Goal: Information Seeking & Learning: Learn about a topic

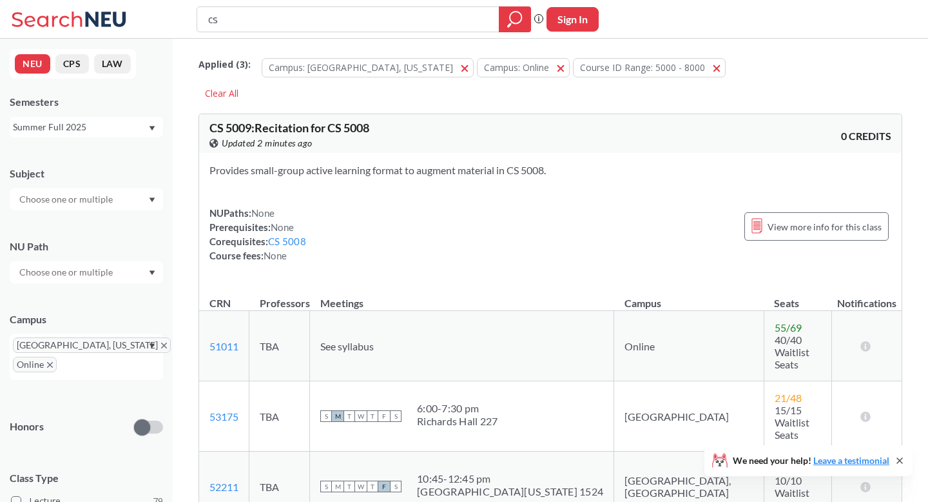
click at [130, 132] on div "Summer Full 2025" at bounding box center [80, 127] width 135 height 14
click at [109, 157] on div "Fall 2025" at bounding box center [90, 155] width 146 height 14
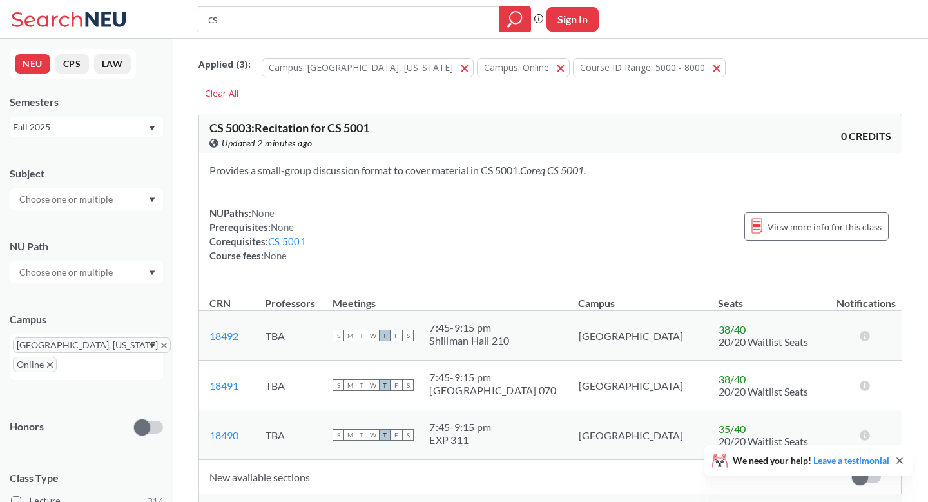
scroll to position [21, 0]
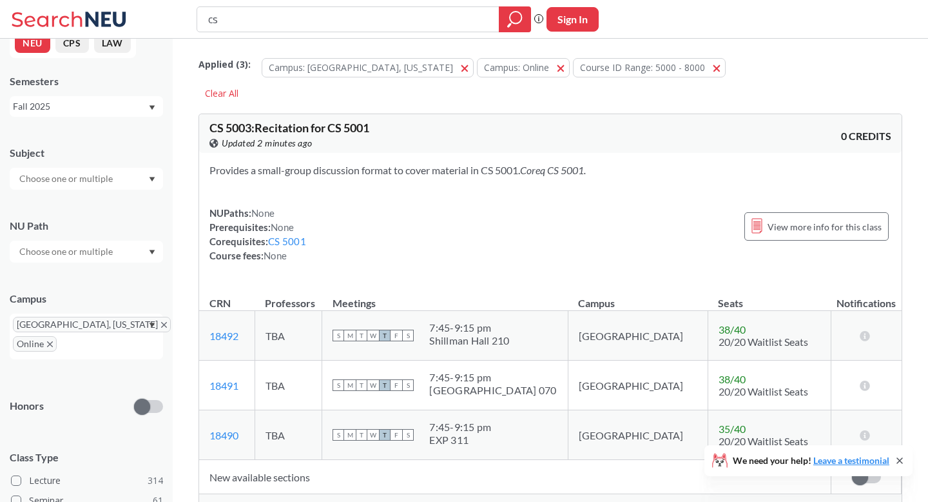
click at [126, 179] on div at bounding box center [86, 179] width 153 height 22
click at [120, 242] on div "CS ( 30 )" at bounding box center [90, 237] width 146 height 14
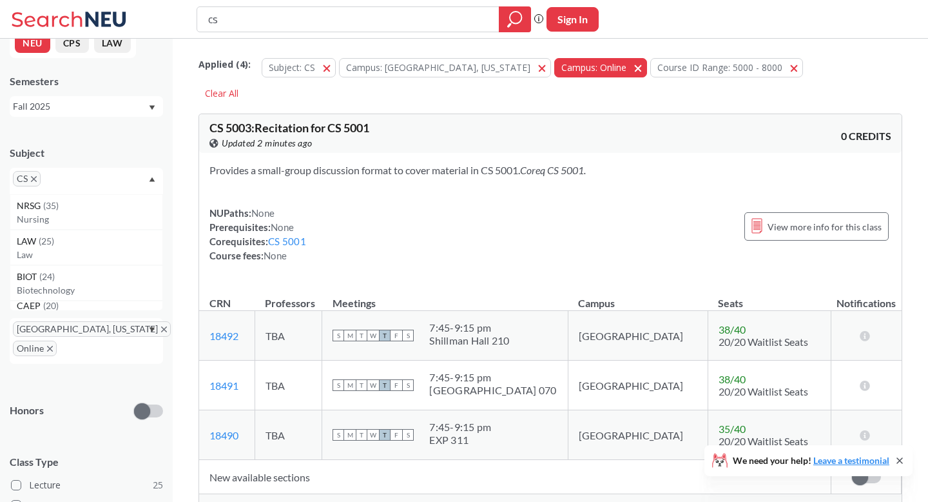
click at [643, 70] on span "button" at bounding box center [643, 67] width 0 height 12
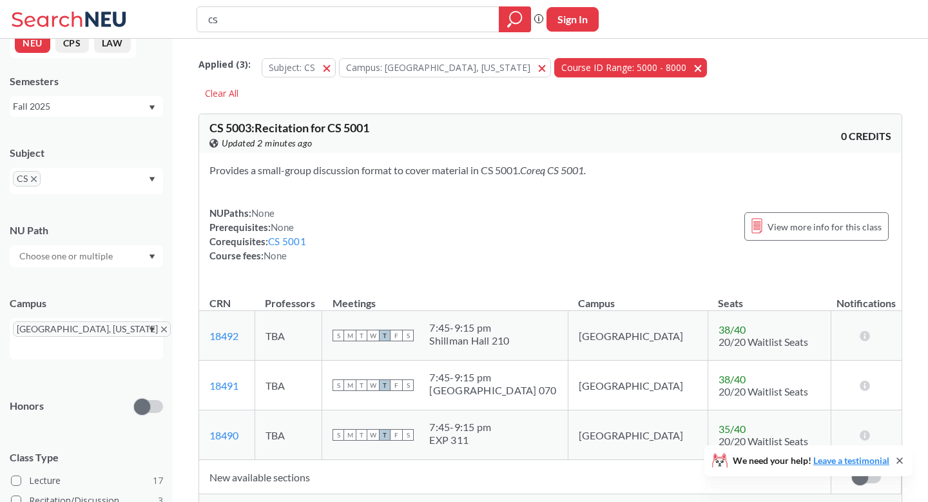
click at [615, 71] on button "Course ID Range: 5000 - 8000 5000 - 8000" at bounding box center [630, 67] width 153 height 19
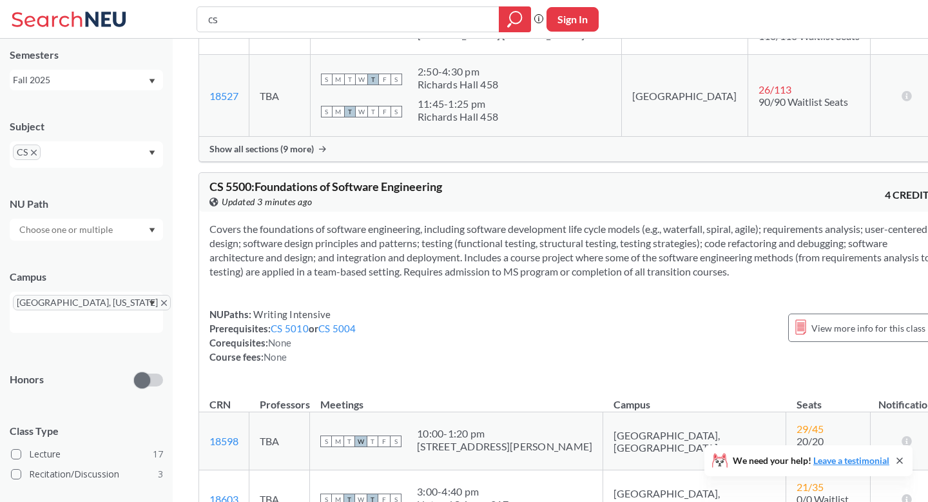
scroll to position [3570, 0]
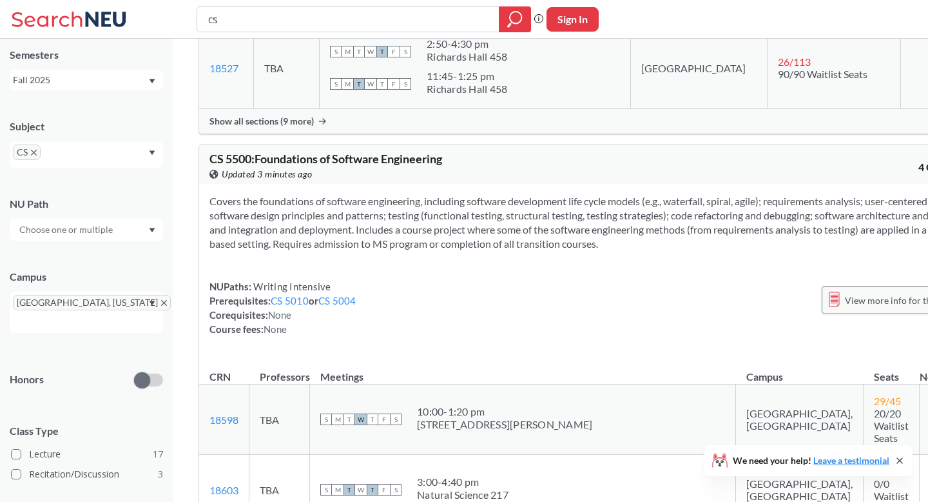
click at [845, 292] on span "View more info for this class" at bounding box center [902, 300] width 114 height 16
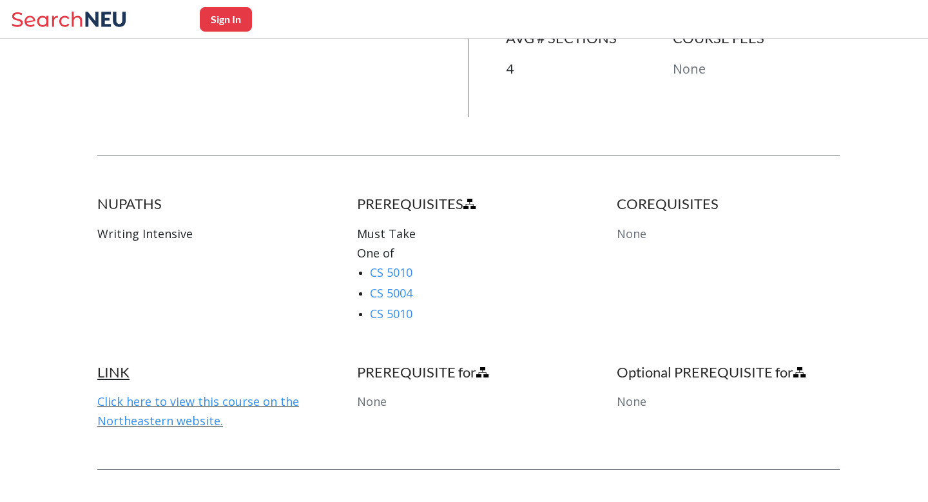
scroll to position [604, 0]
click at [400, 263] on link "CS 5010" at bounding box center [391, 270] width 43 height 15
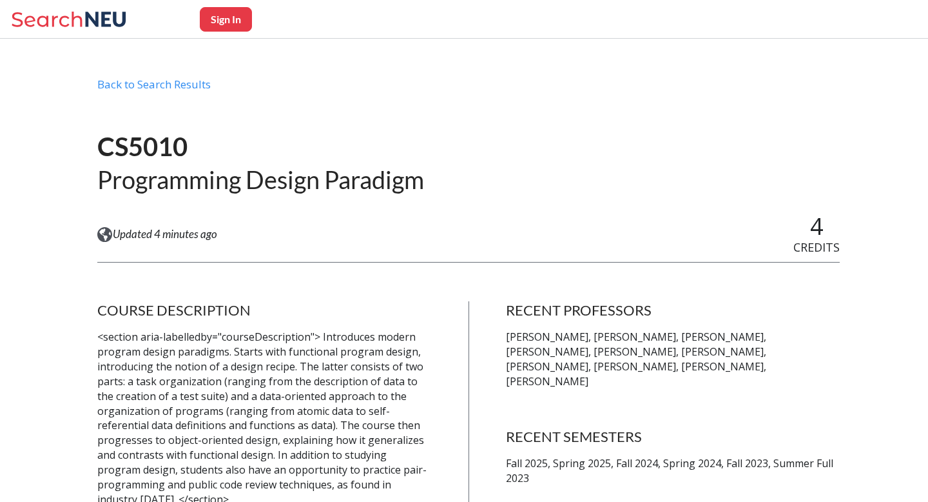
scroll to position [13, 0]
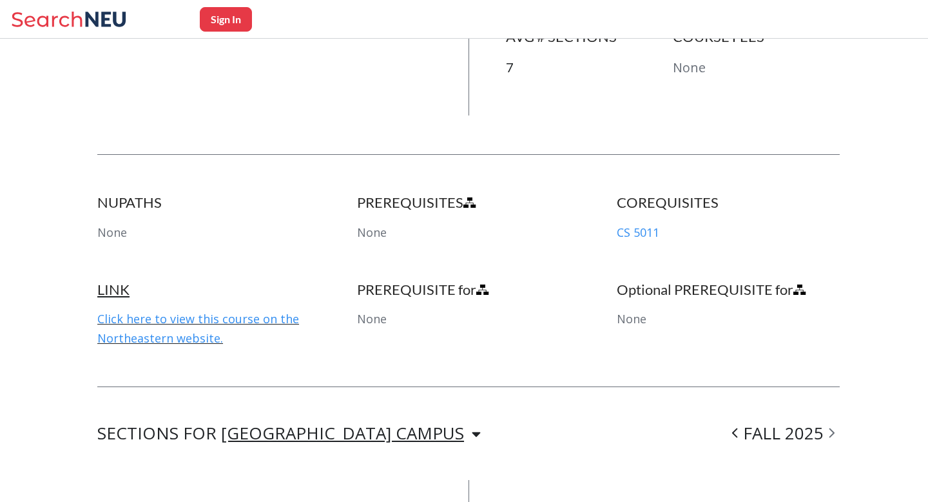
scroll to position [589, 0]
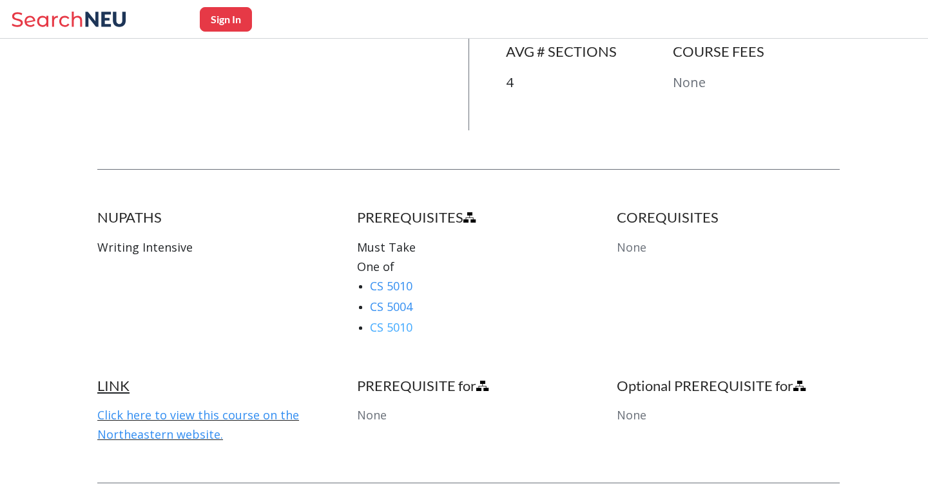
click at [404, 319] on link "CS 5010" at bounding box center [391, 326] width 43 height 15
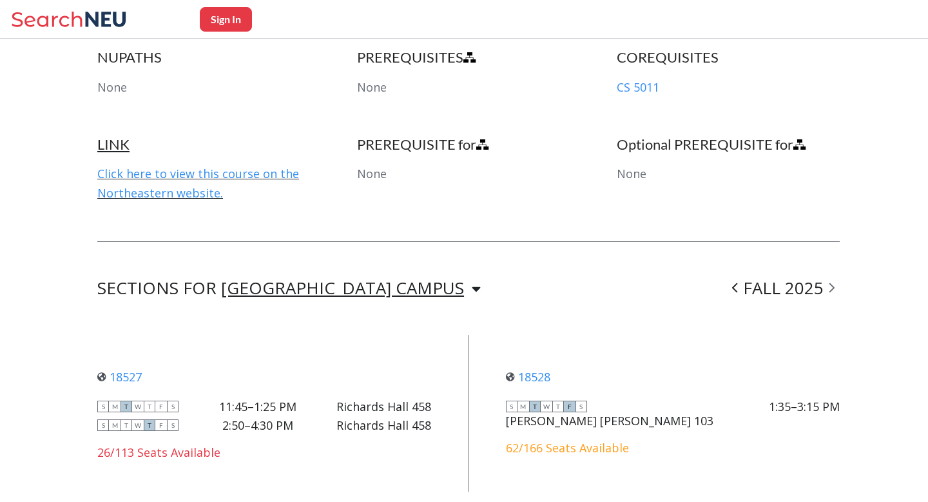
scroll to position [752, 0]
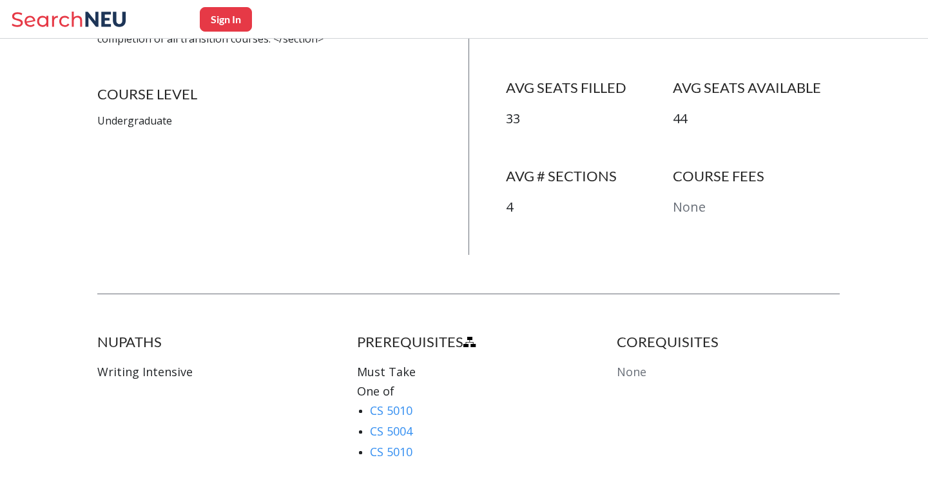
scroll to position [480, 0]
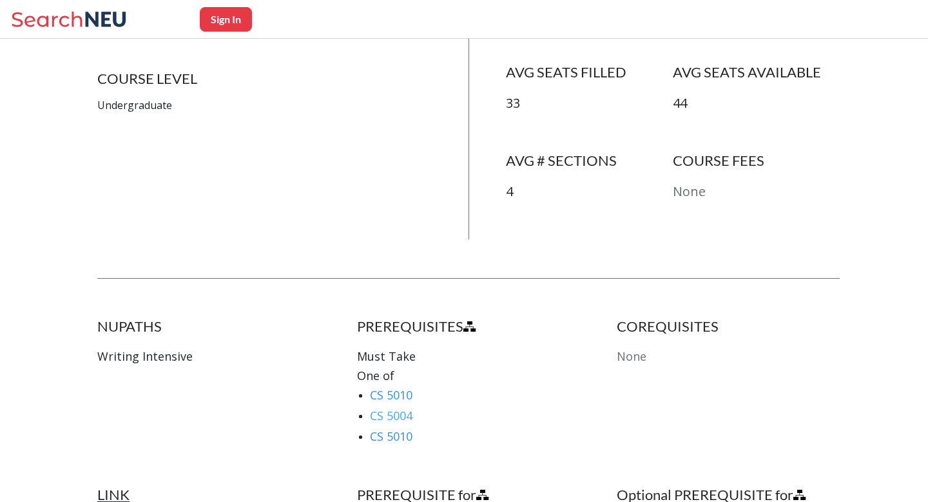
click at [393, 407] on link "CS 5004" at bounding box center [391, 414] width 43 height 15
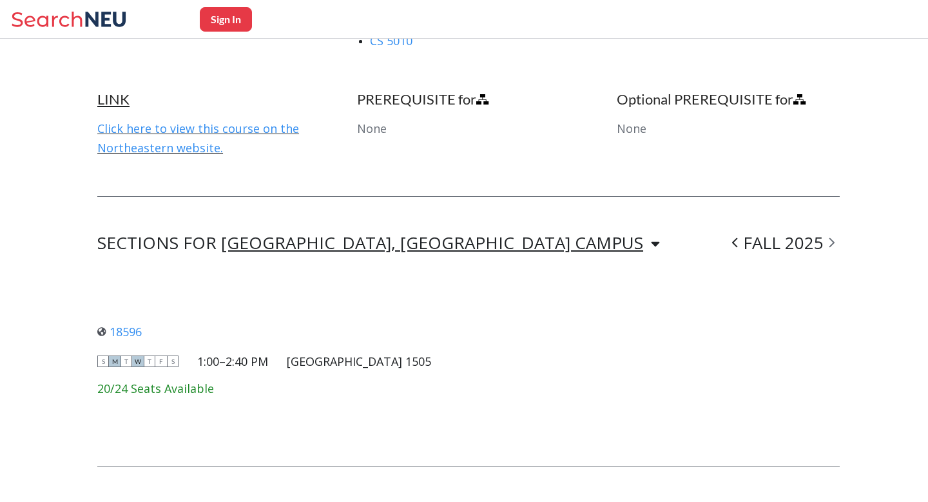
scroll to position [915, 0]
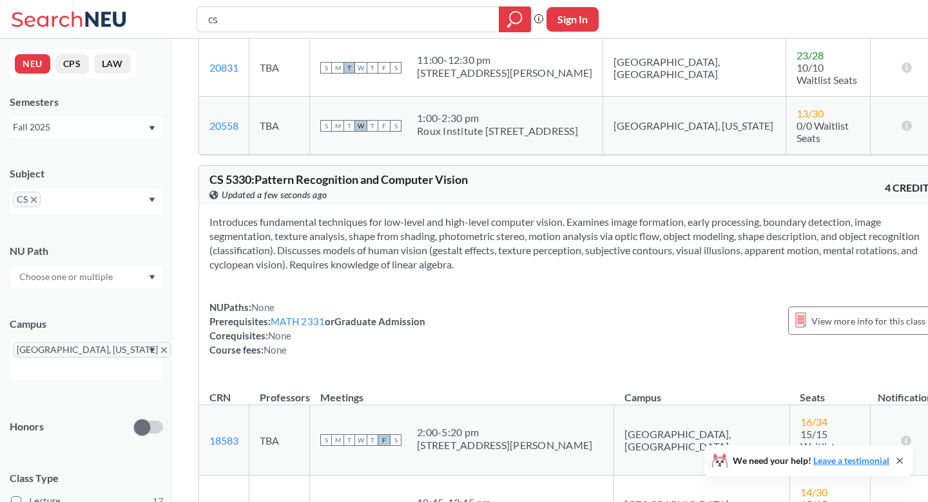
scroll to position [1167, 0]
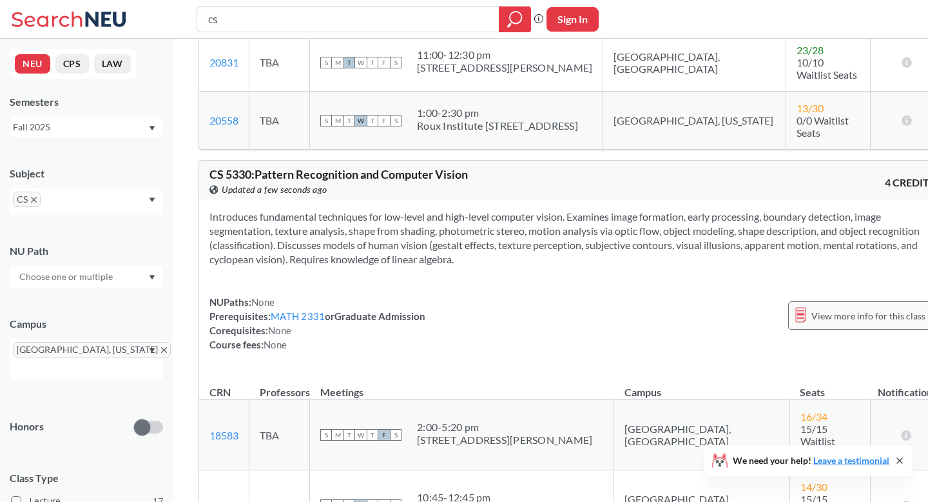
click at [819, 308] on span "View more info for this class" at bounding box center [869, 316] width 114 height 16
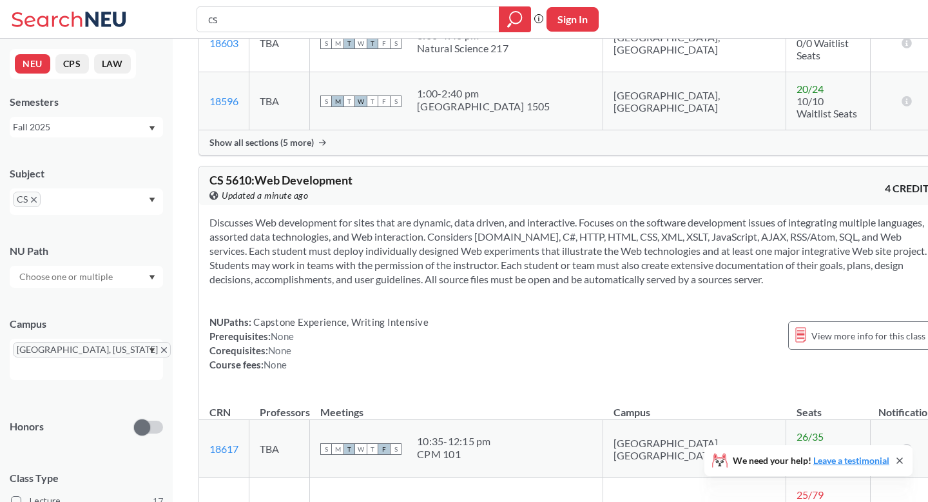
scroll to position [4015, 0]
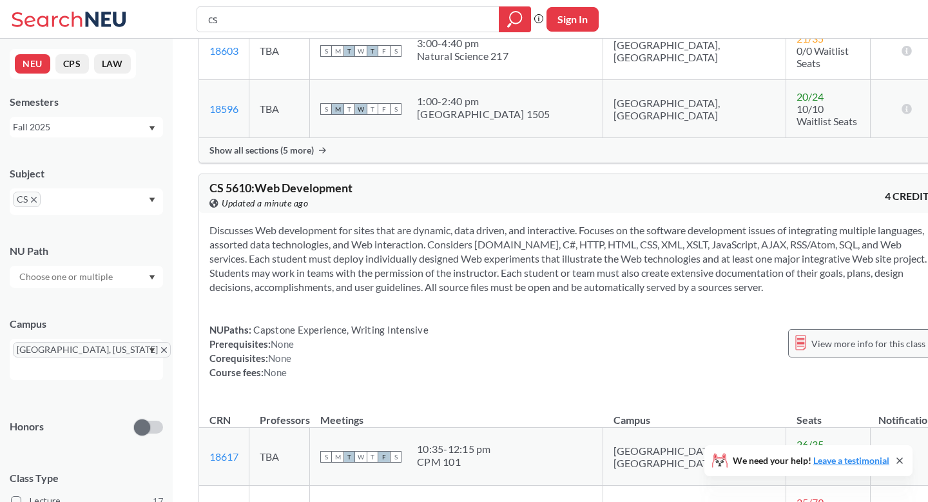
click at [812, 335] on span "View more info for this class" at bounding box center [869, 343] width 114 height 16
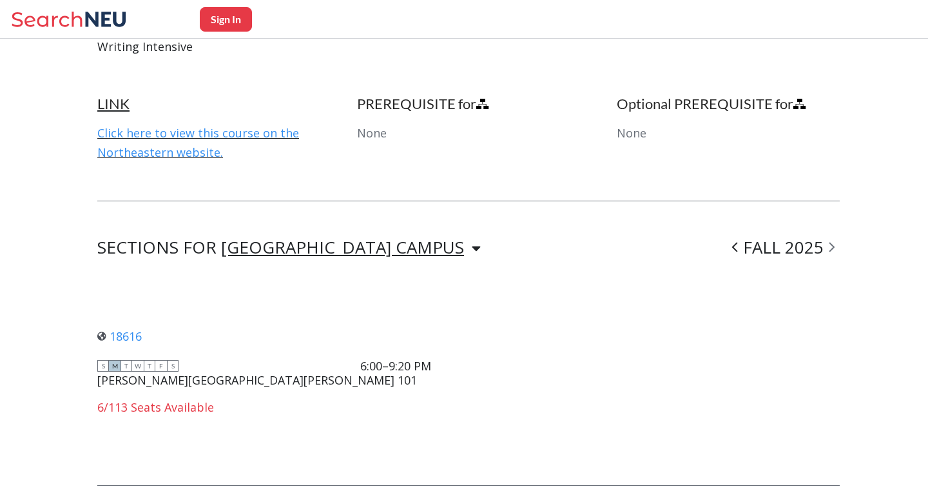
scroll to position [801, 0]
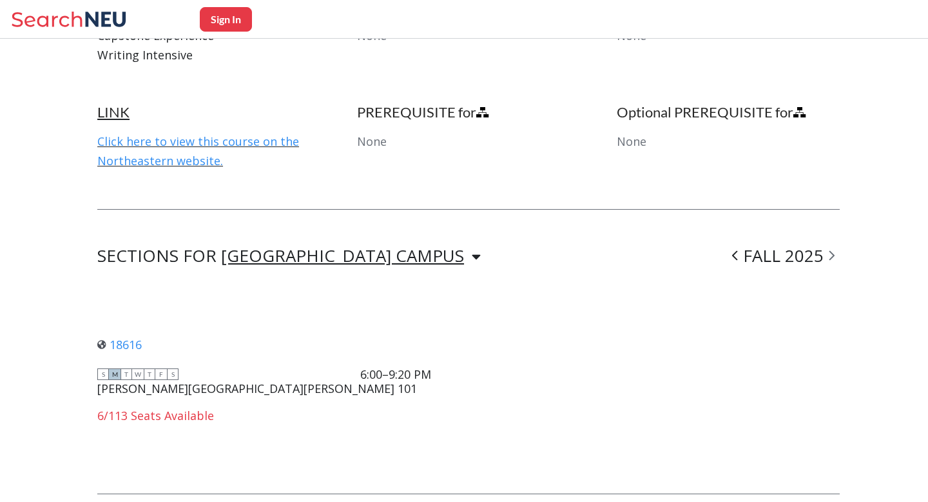
click at [472, 250] on icon at bounding box center [476, 257] width 9 height 14
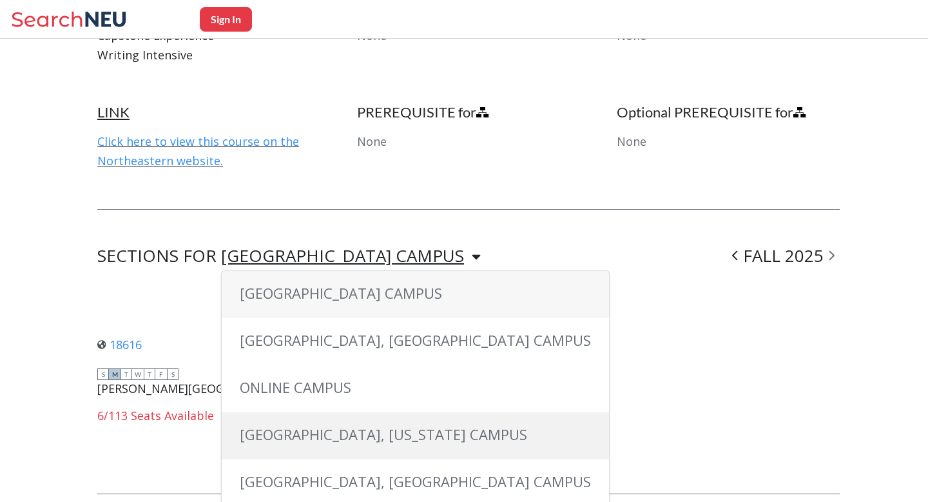
click at [376, 424] on span "[GEOGRAPHIC_DATA], [US_STATE] CAMPUS" at bounding box center [384, 433] width 288 height 19
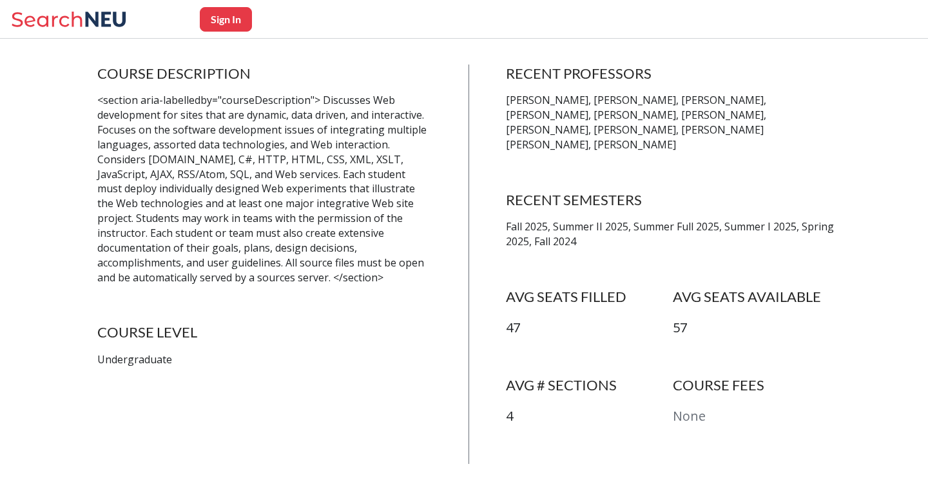
scroll to position [262, 0]
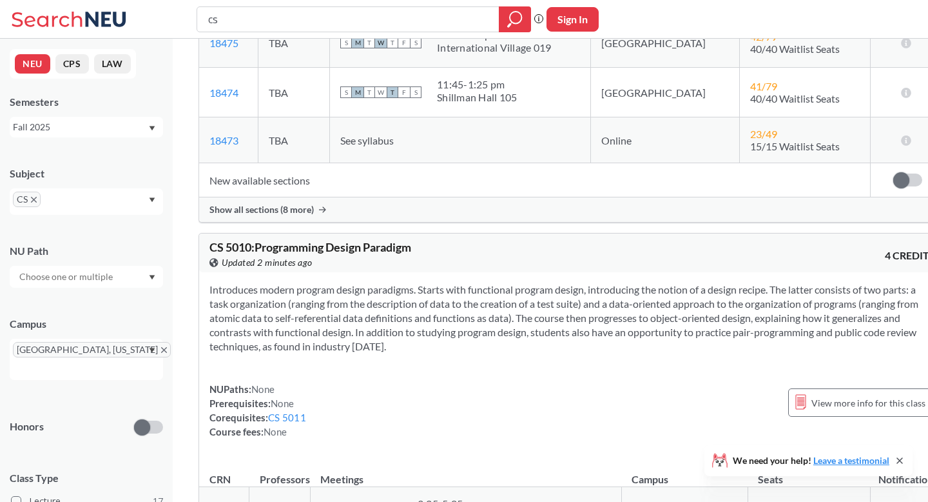
scroll to position [3043, 0]
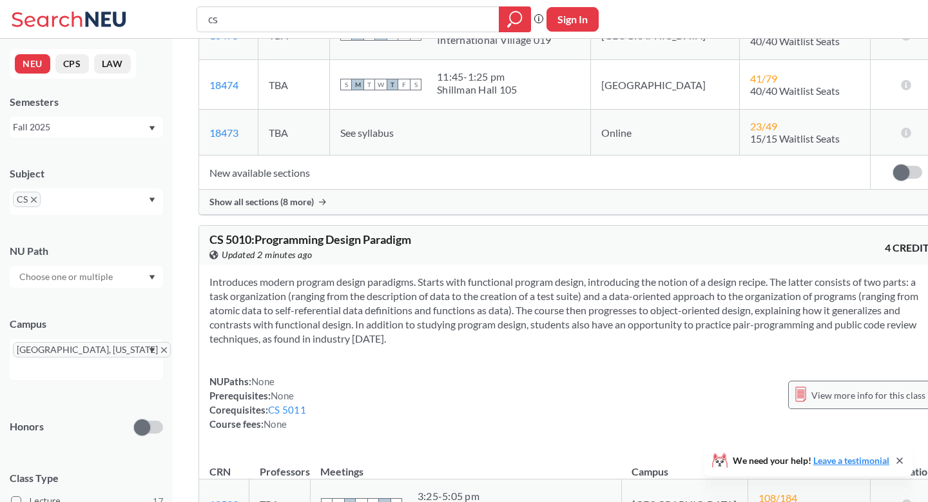
click at [789, 380] on div "View more info for this class" at bounding box center [861, 394] width 144 height 28
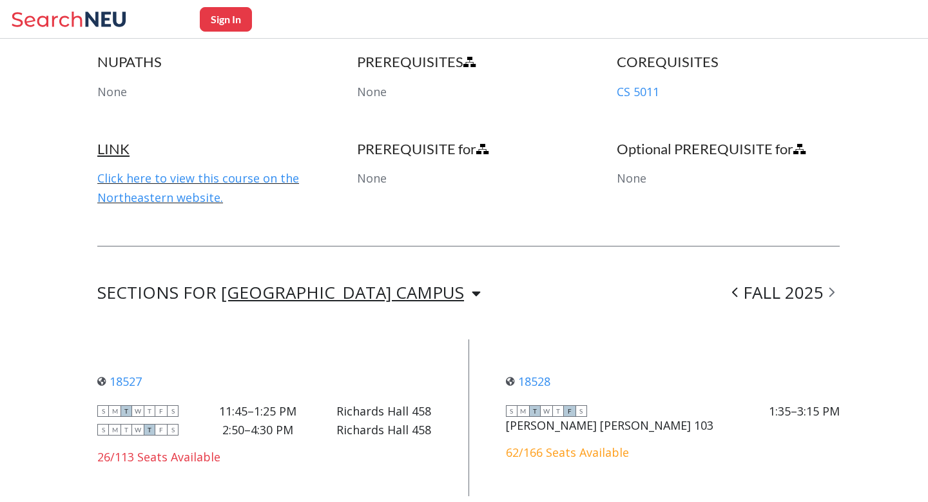
scroll to position [750, 0]
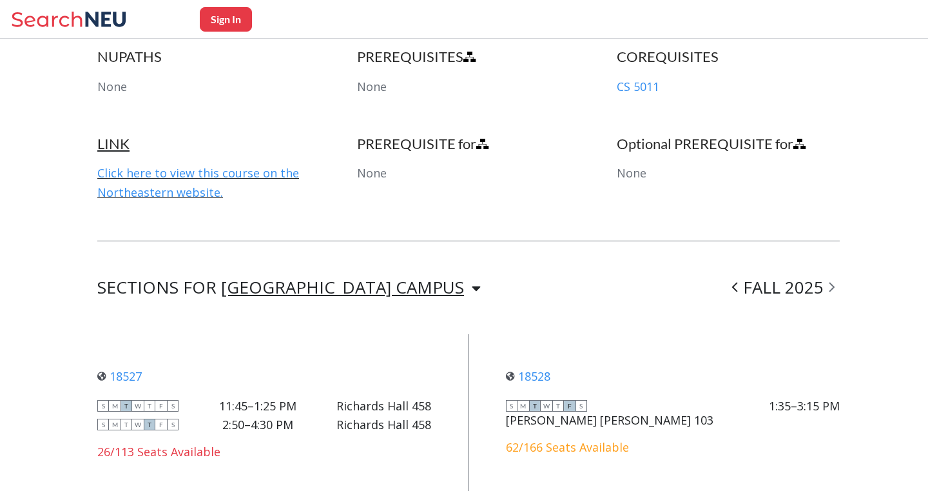
click at [361, 280] on div "[GEOGRAPHIC_DATA] CAMPUS [GEOGRAPHIC_DATA] CAMPUS [GEOGRAPHIC_DATA], [GEOGRAPHI…" at bounding box center [351, 287] width 260 height 15
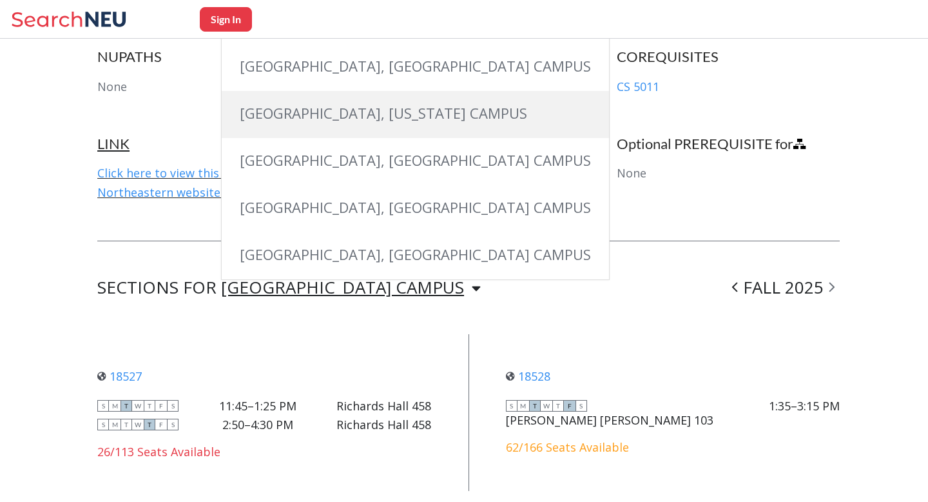
click at [328, 104] on span "[GEOGRAPHIC_DATA], [US_STATE] CAMPUS" at bounding box center [384, 112] width 288 height 19
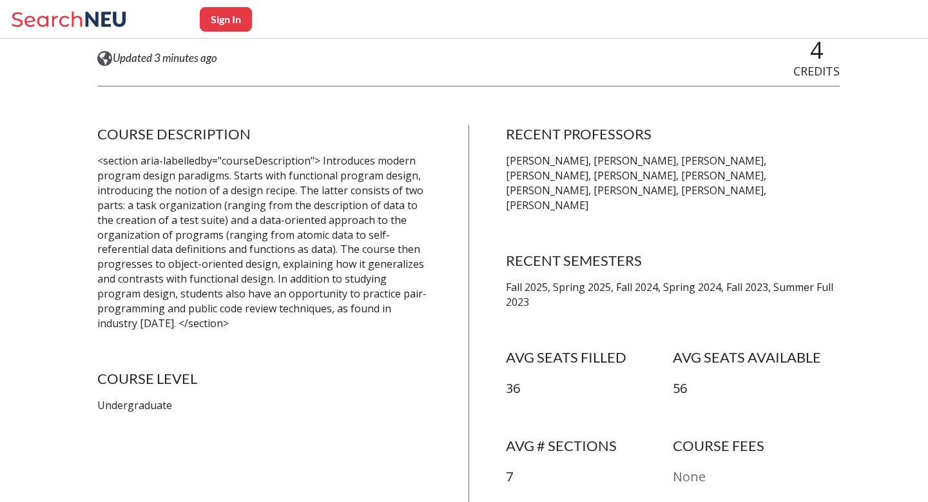
scroll to position [194, 0]
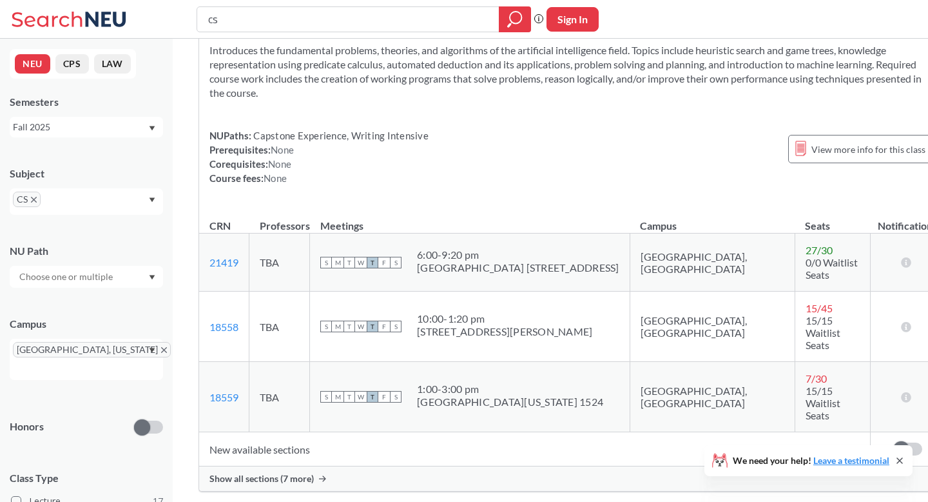
scroll to position [5251, 0]
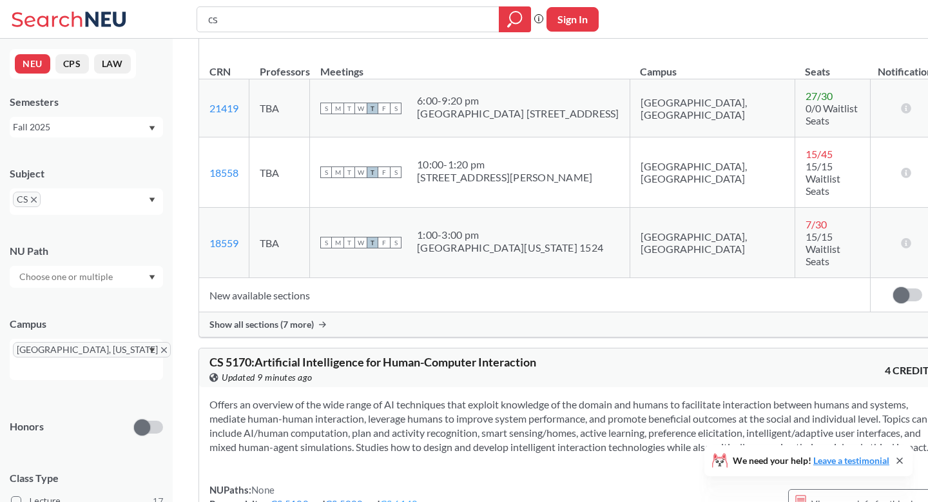
click at [411, 498] on link "CS 6140" at bounding box center [399, 504] width 38 height 12
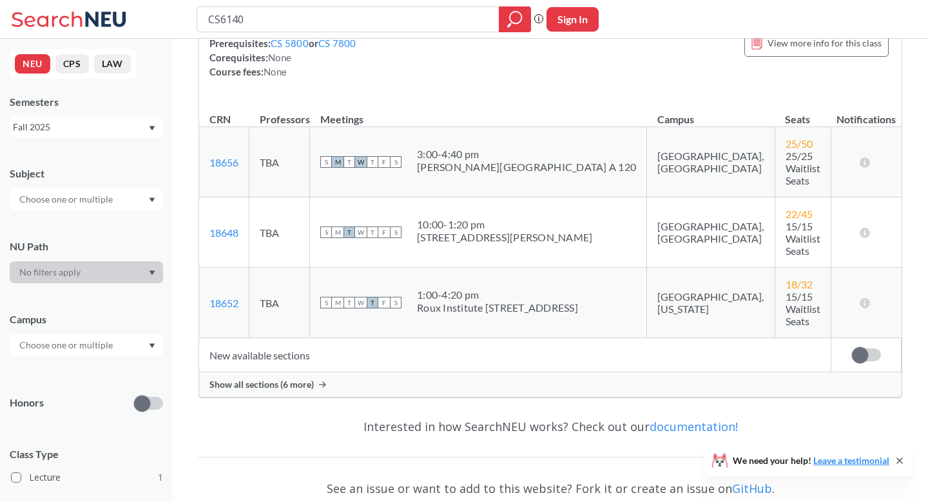
scroll to position [210, 0]
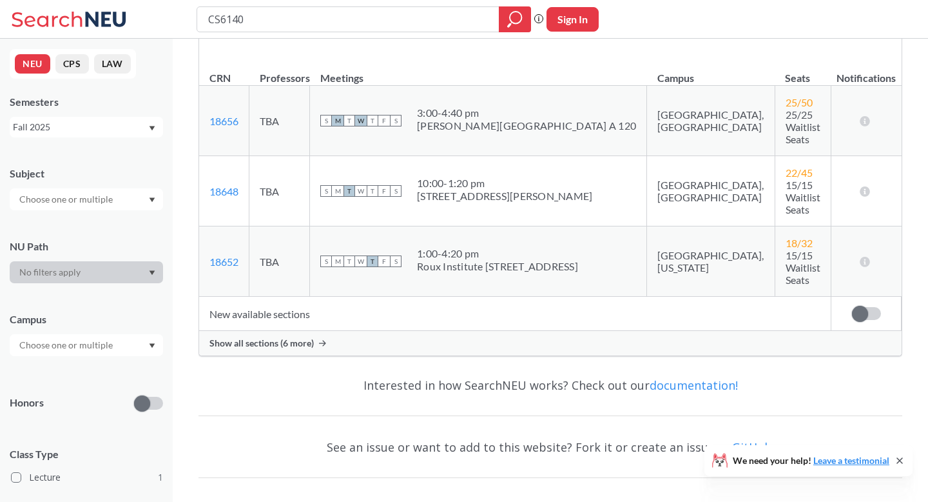
click at [289, 337] on span "Show all sections (6 more)" at bounding box center [262, 343] width 104 height 12
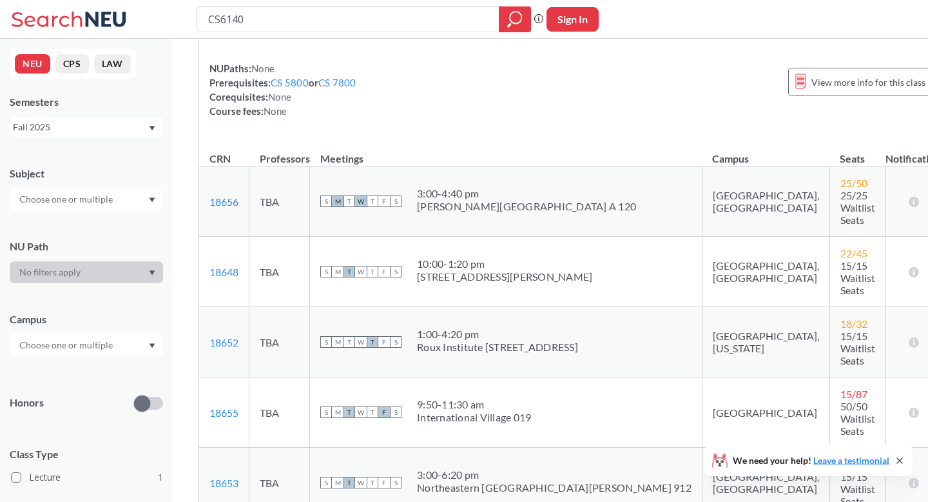
scroll to position [0, 0]
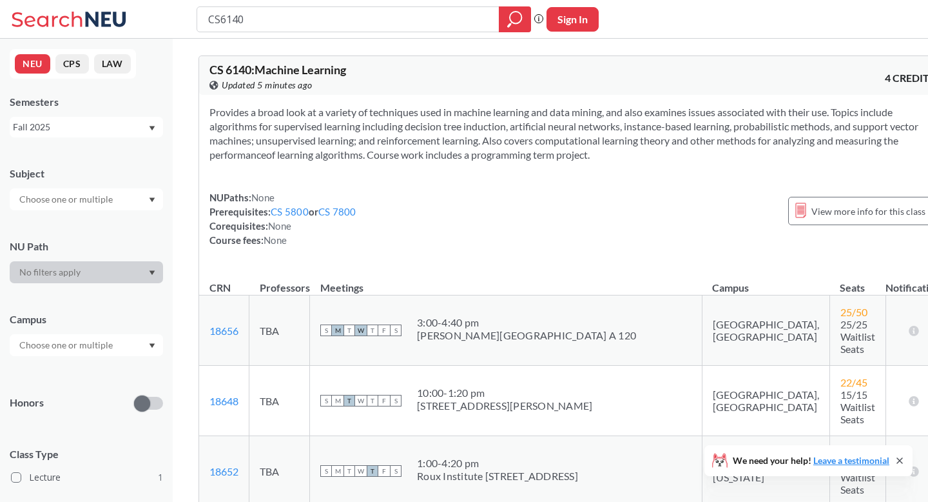
type input "cs"
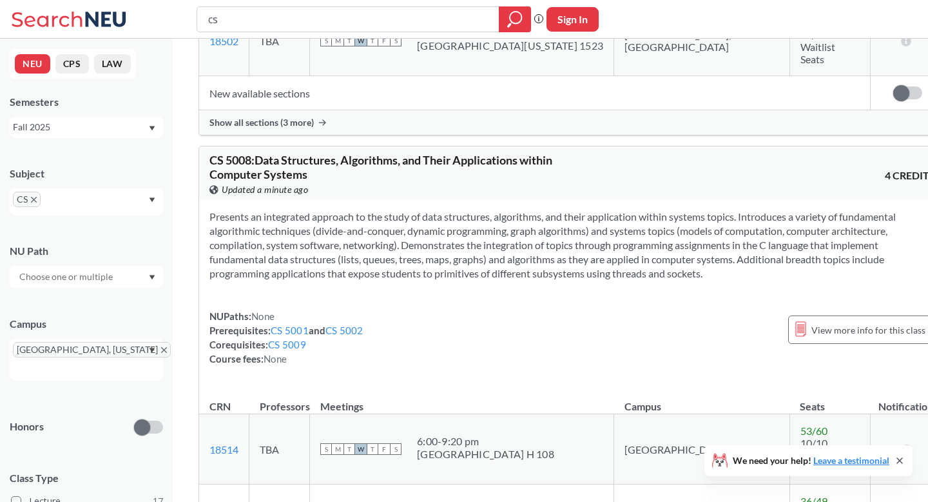
scroll to position [7850, 0]
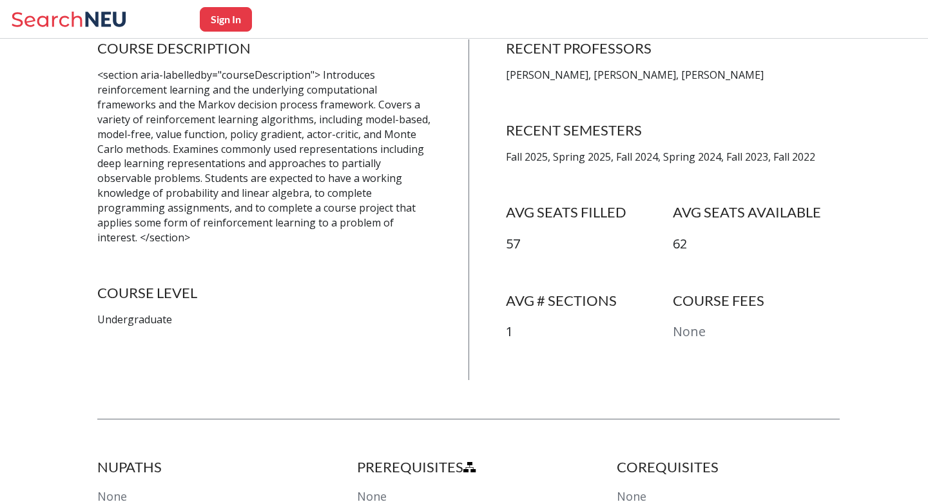
scroll to position [288, 0]
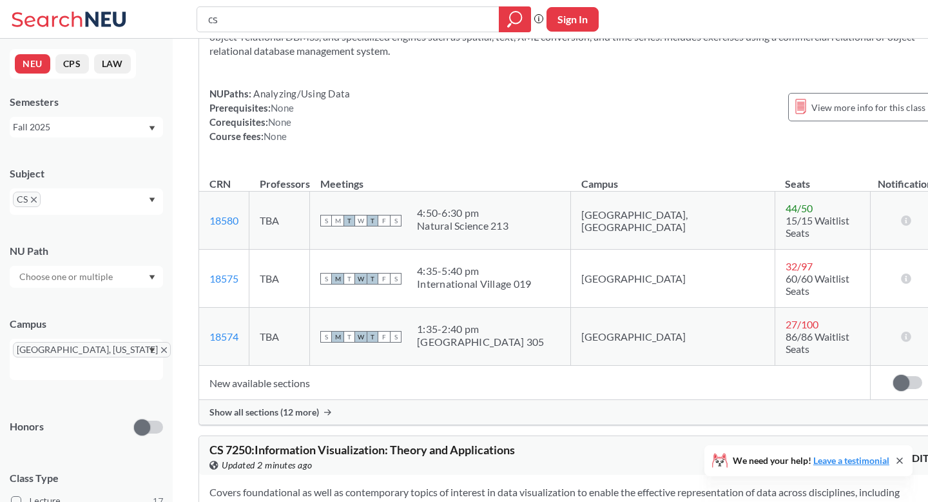
scroll to position [8474, 0]
